Goal: Task Accomplishment & Management: Manage account settings

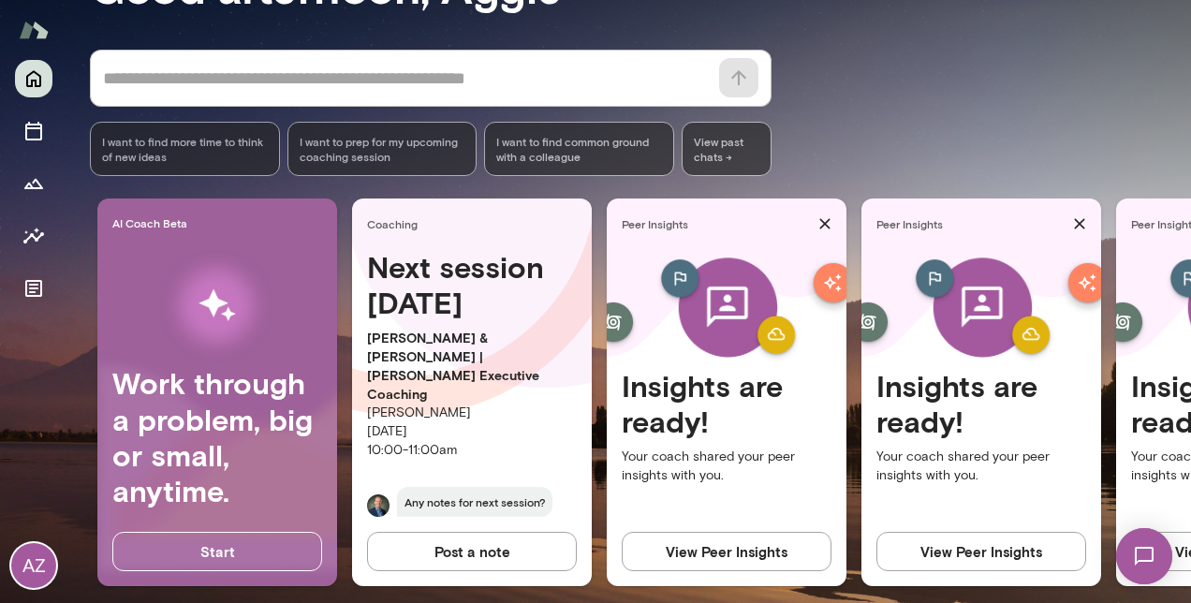
scroll to position [219, 0]
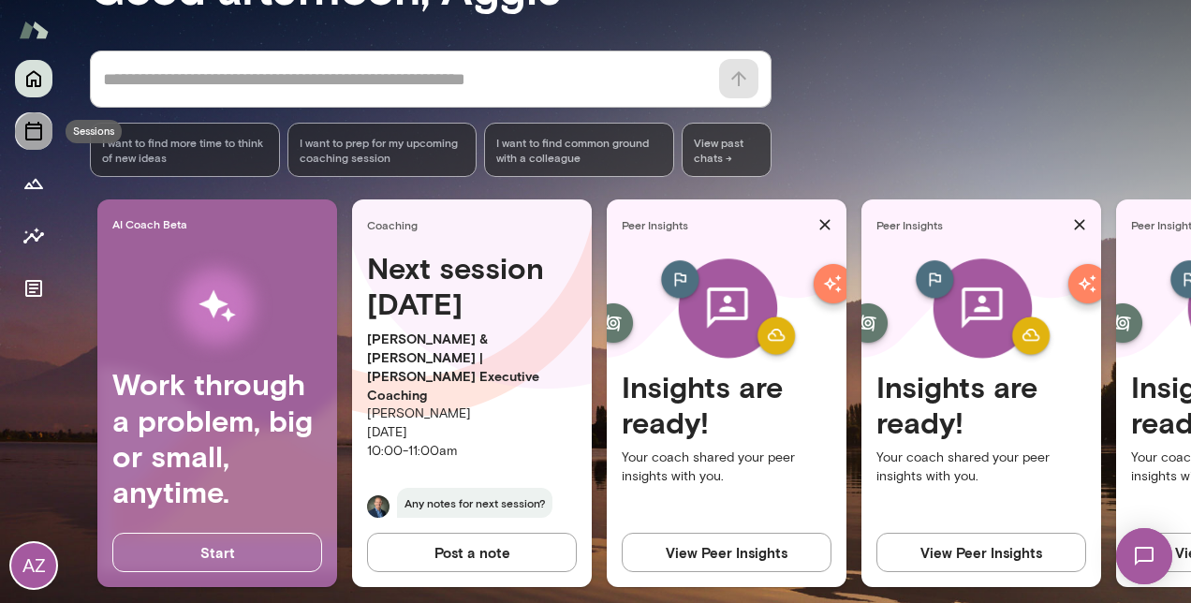
click at [36, 133] on icon "Sessions" at bounding box center [33, 131] width 22 height 22
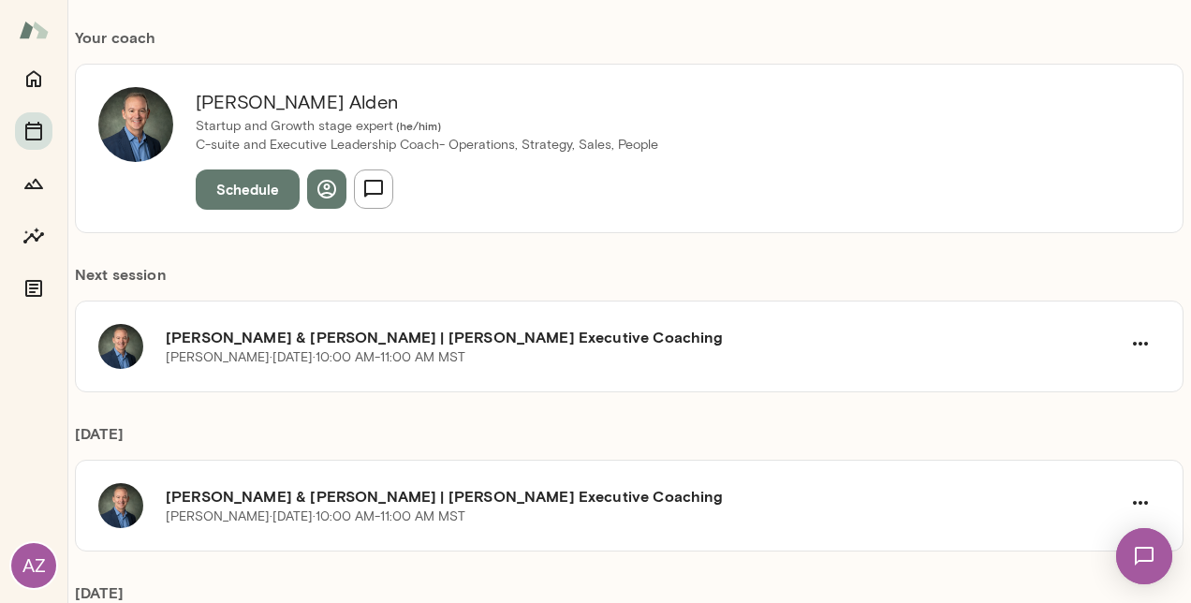
scroll to position [181, 0]
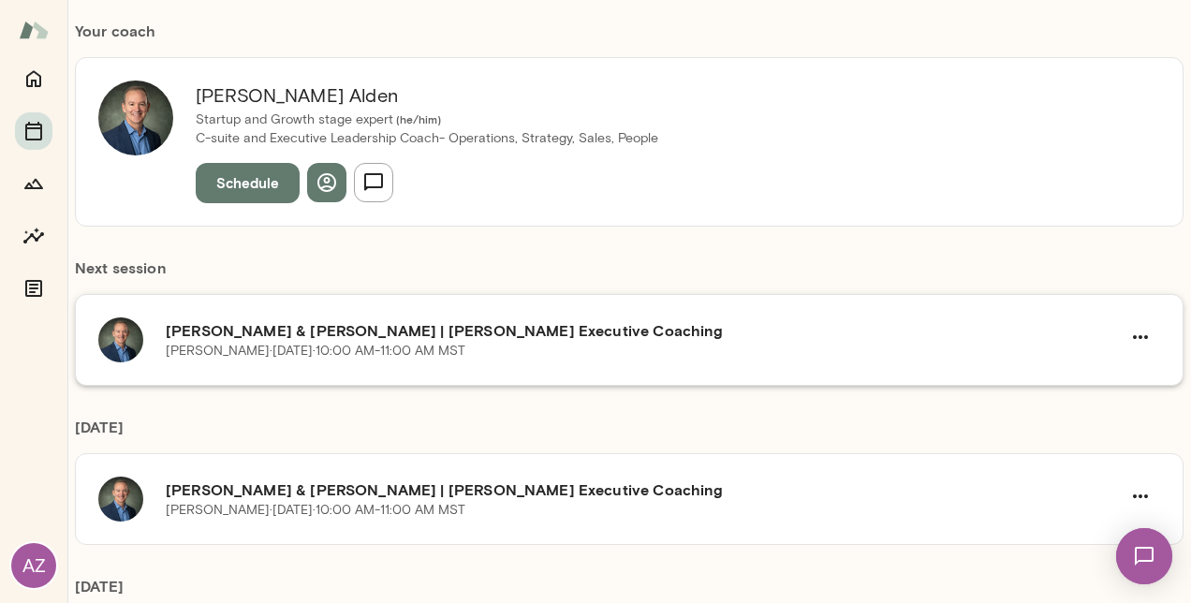
drag, startPoint x: 1075, startPoint y: 327, endPoint x: 1066, endPoint y: 329, distance: 9.8
click at [1066, 329] on h6 "[PERSON_NAME] & [PERSON_NAME] | [PERSON_NAME] Executive Coaching" at bounding box center [643, 330] width 955 height 22
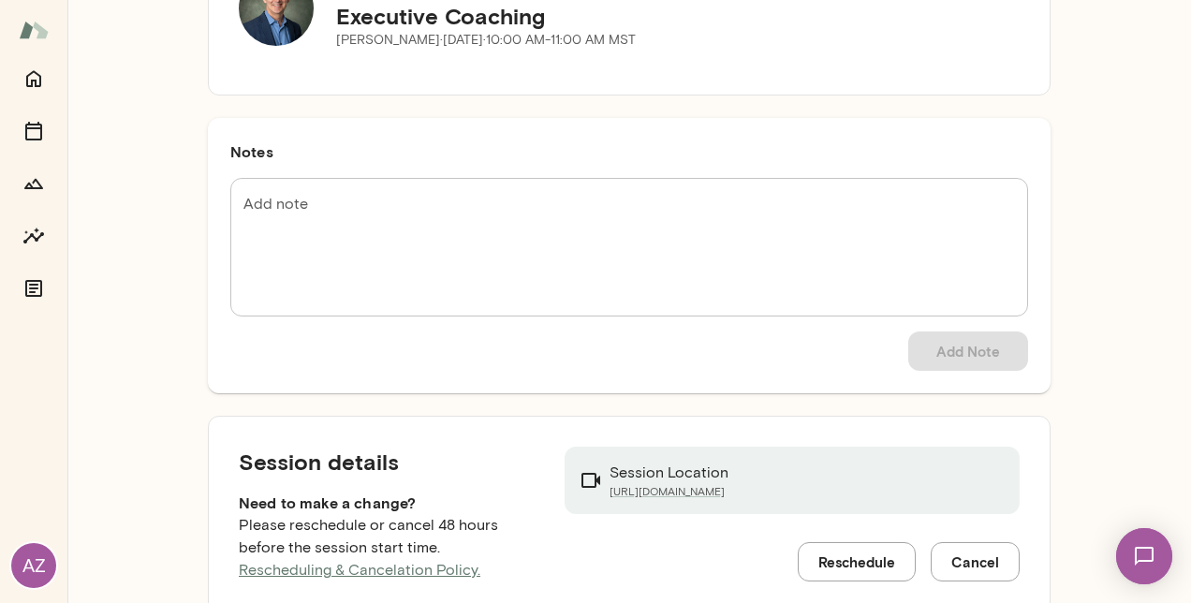
scroll to position [221, 0]
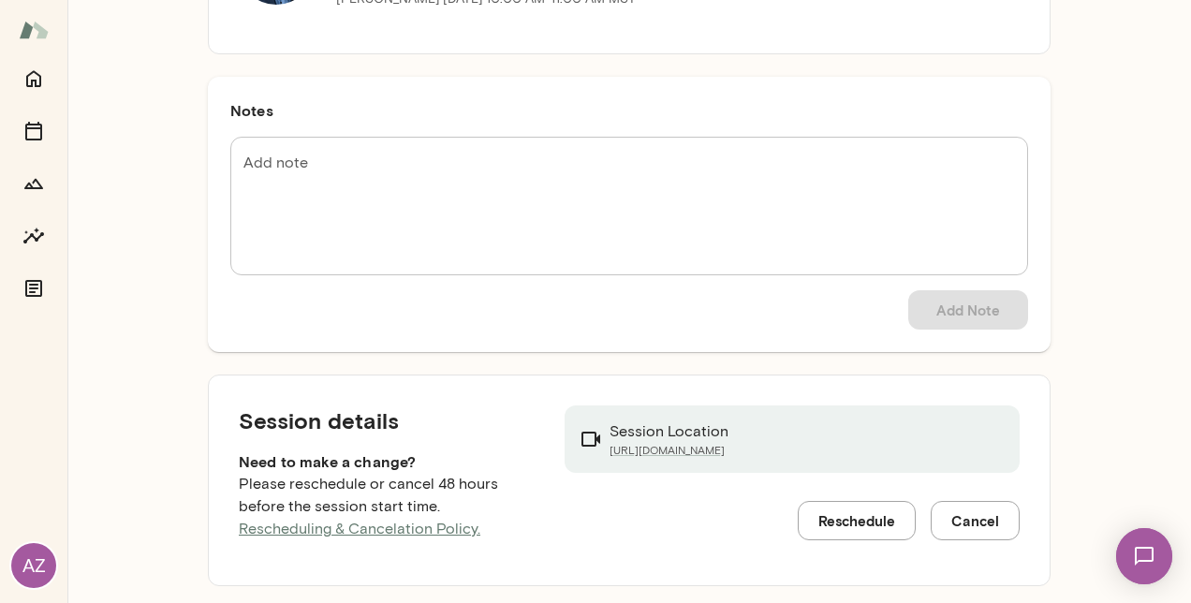
click at [864, 508] on button "Reschedule" at bounding box center [856, 520] width 118 height 39
